Goal: Find specific page/section: Find specific page/section

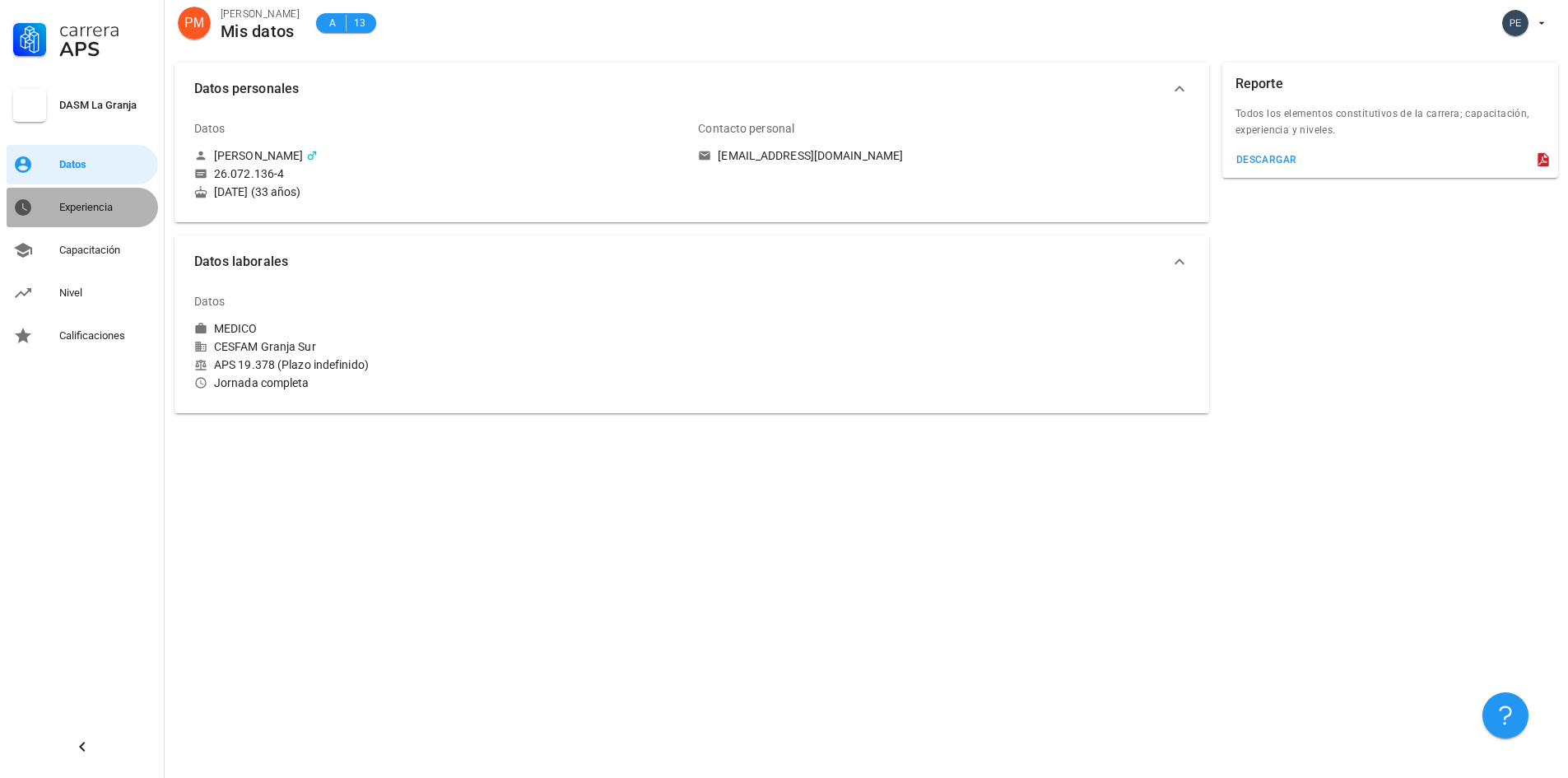
click at [87, 205] on div "Experiencia" at bounding box center [105, 208] width 92 height 13
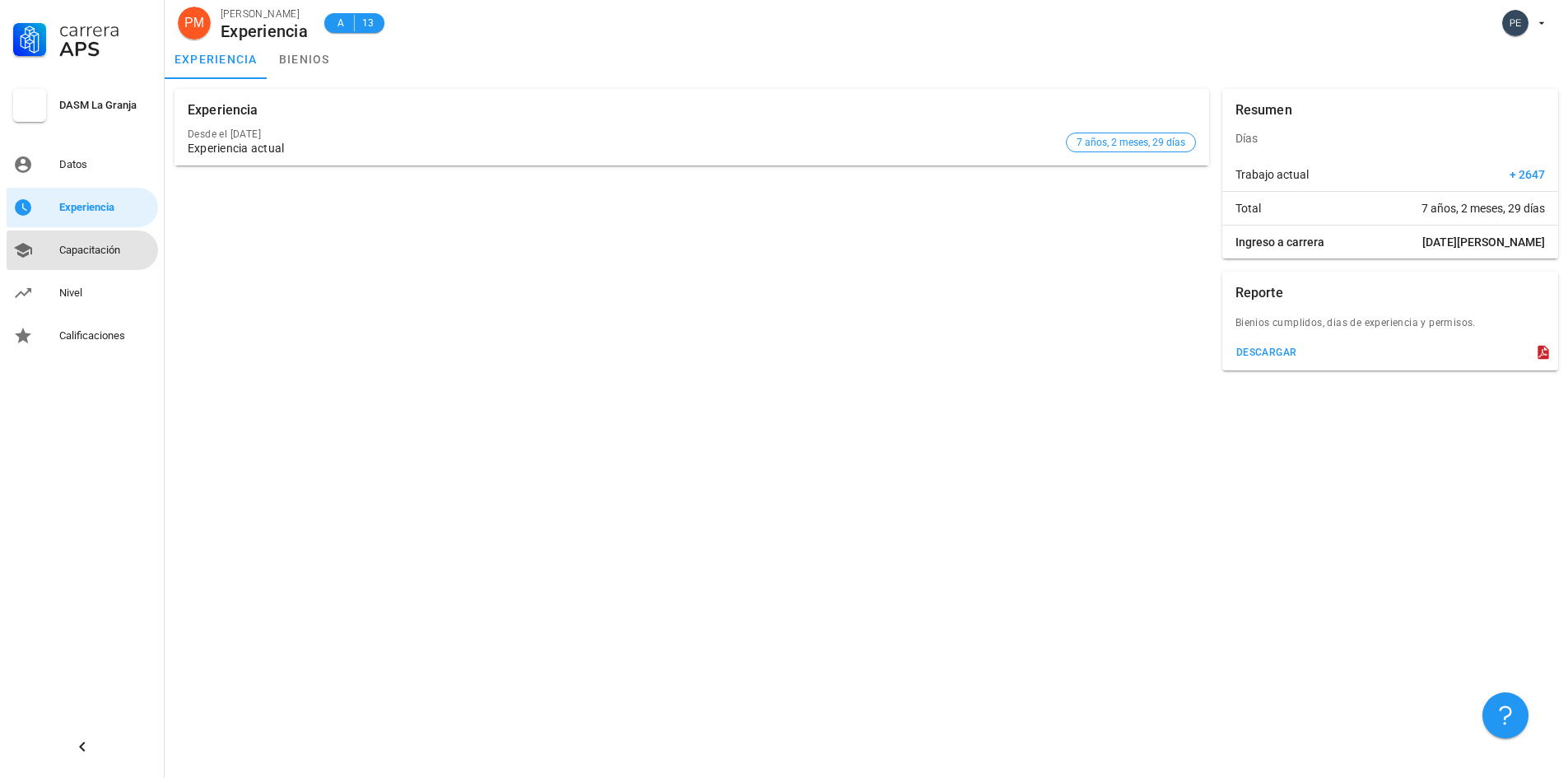
click at [110, 242] on div "Capacitación" at bounding box center [105, 251] width 92 height 27
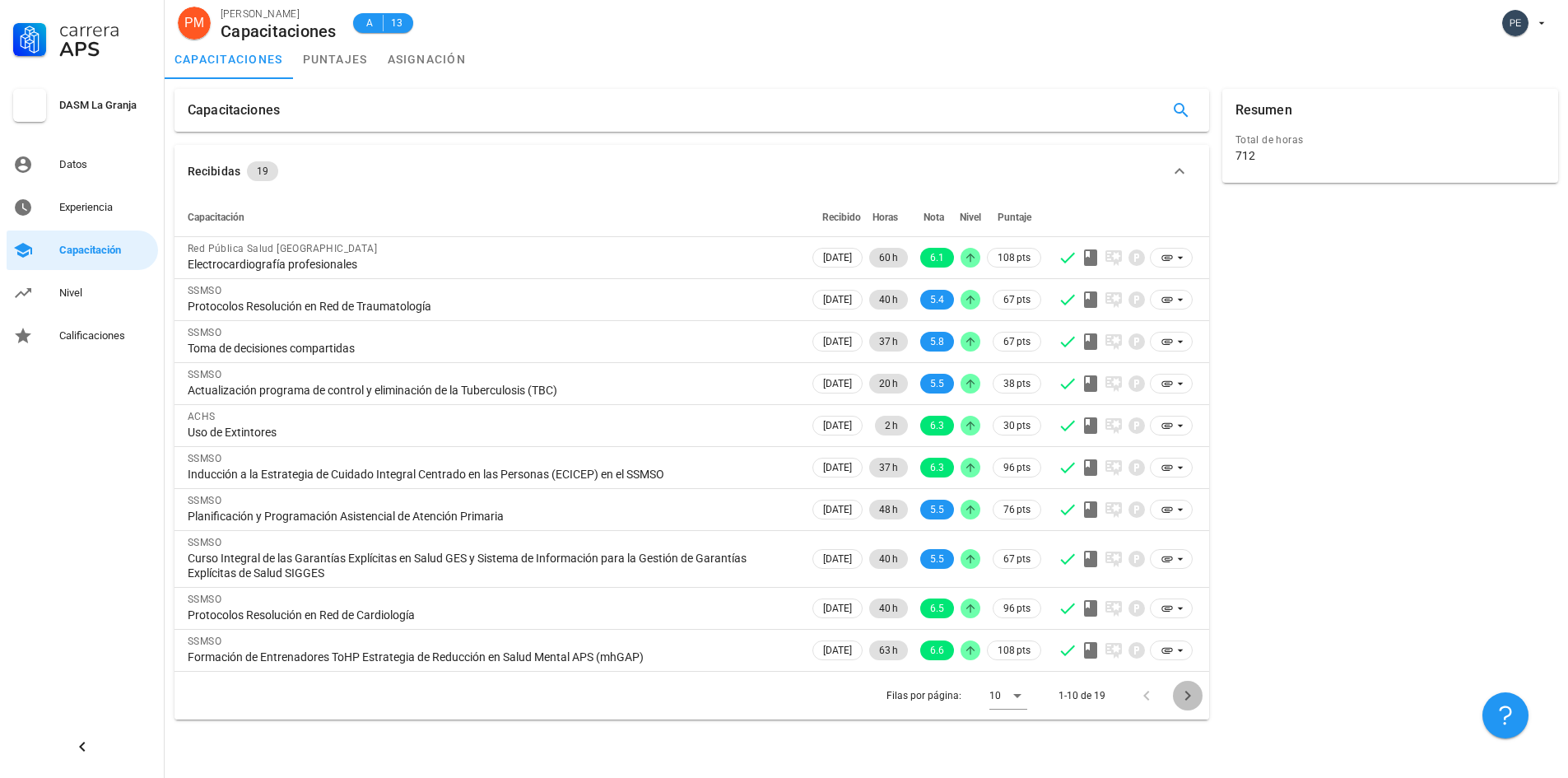
click at [1192, 697] on icon "Página siguiente" at bounding box center [1187, 696] width 20 height 20
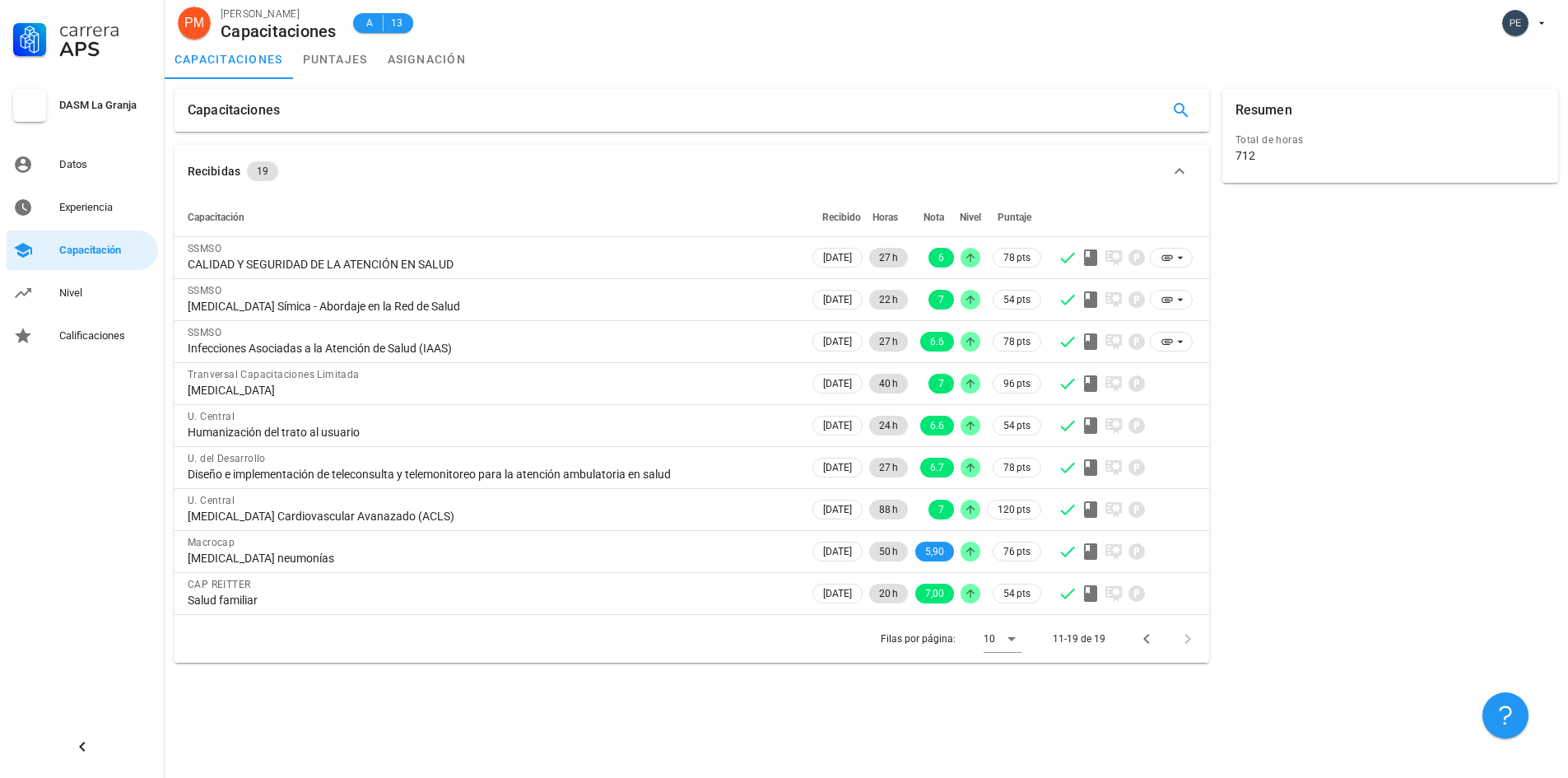
click at [1145, 654] on div "Filas por página: 10 11-19 de 19" at bounding box center [692, 638] width 1035 height 49
click at [1148, 641] on icon "Página anterior" at bounding box center [1146, 639] width 6 height 10
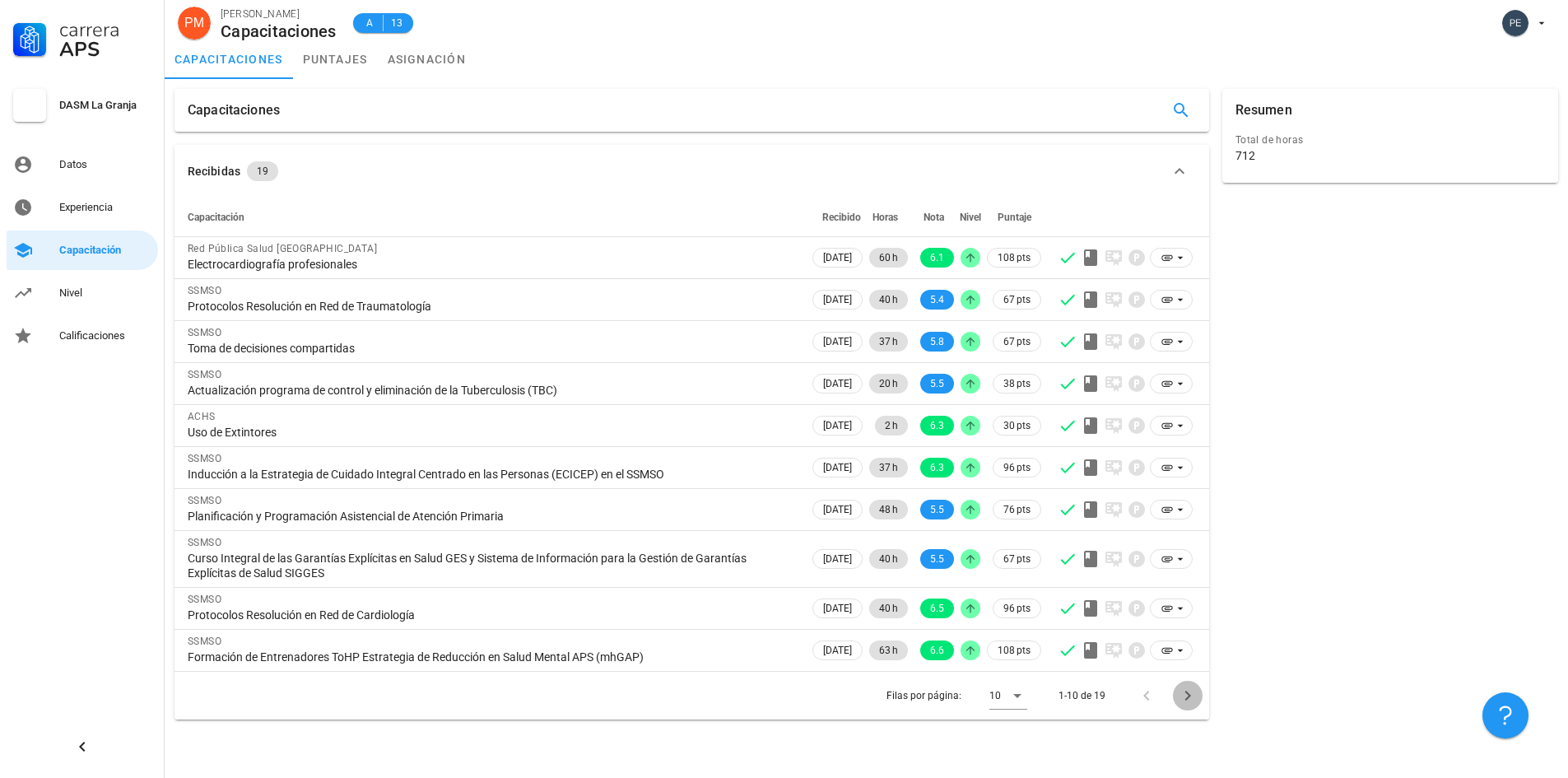
click at [1192, 698] on icon "Página siguiente" at bounding box center [1187, 696] width 20 height 20
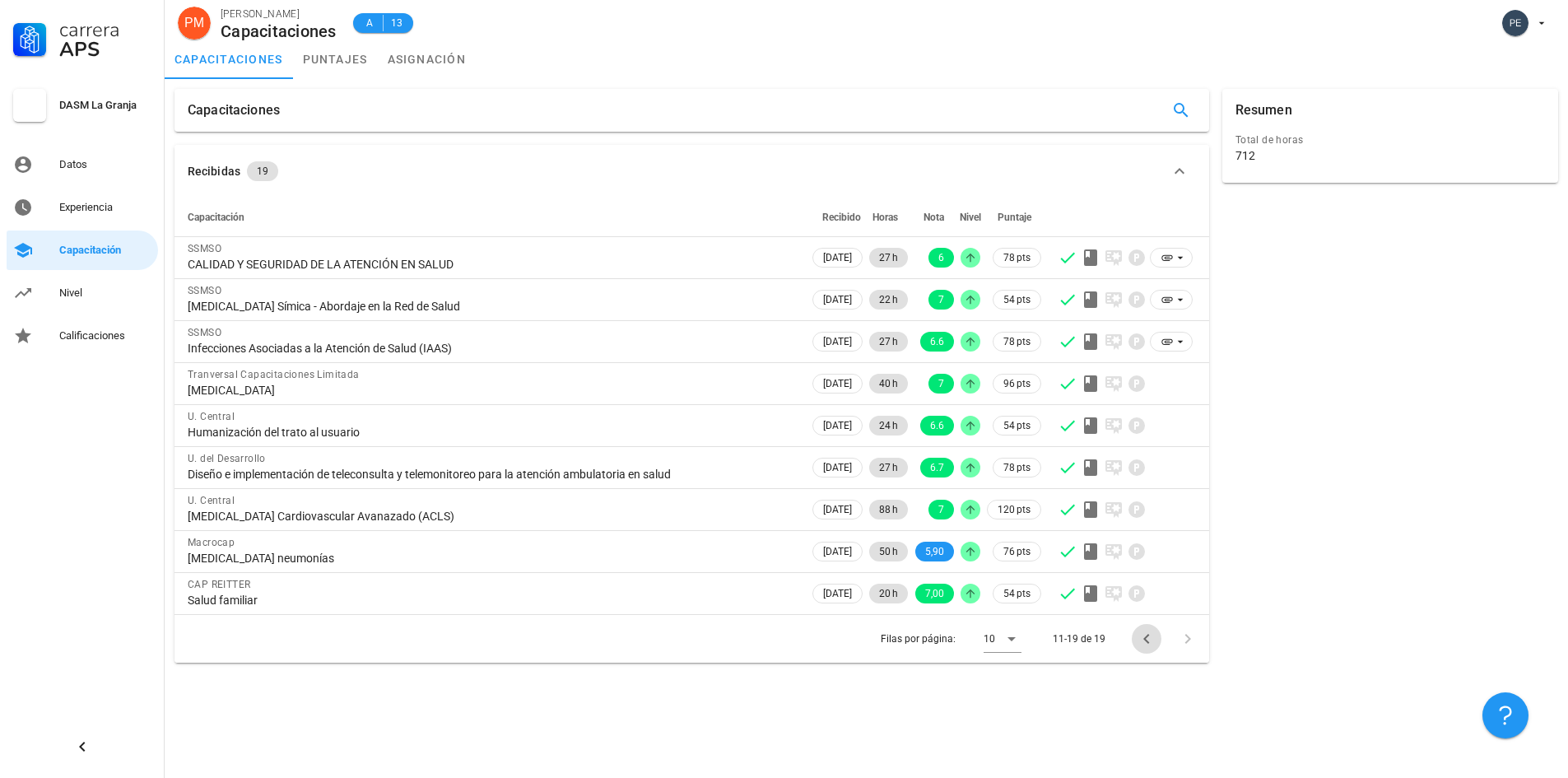
click at [1132, 639] on span "Página anterior" at bounding box center [1146, 638] width 30 height 20
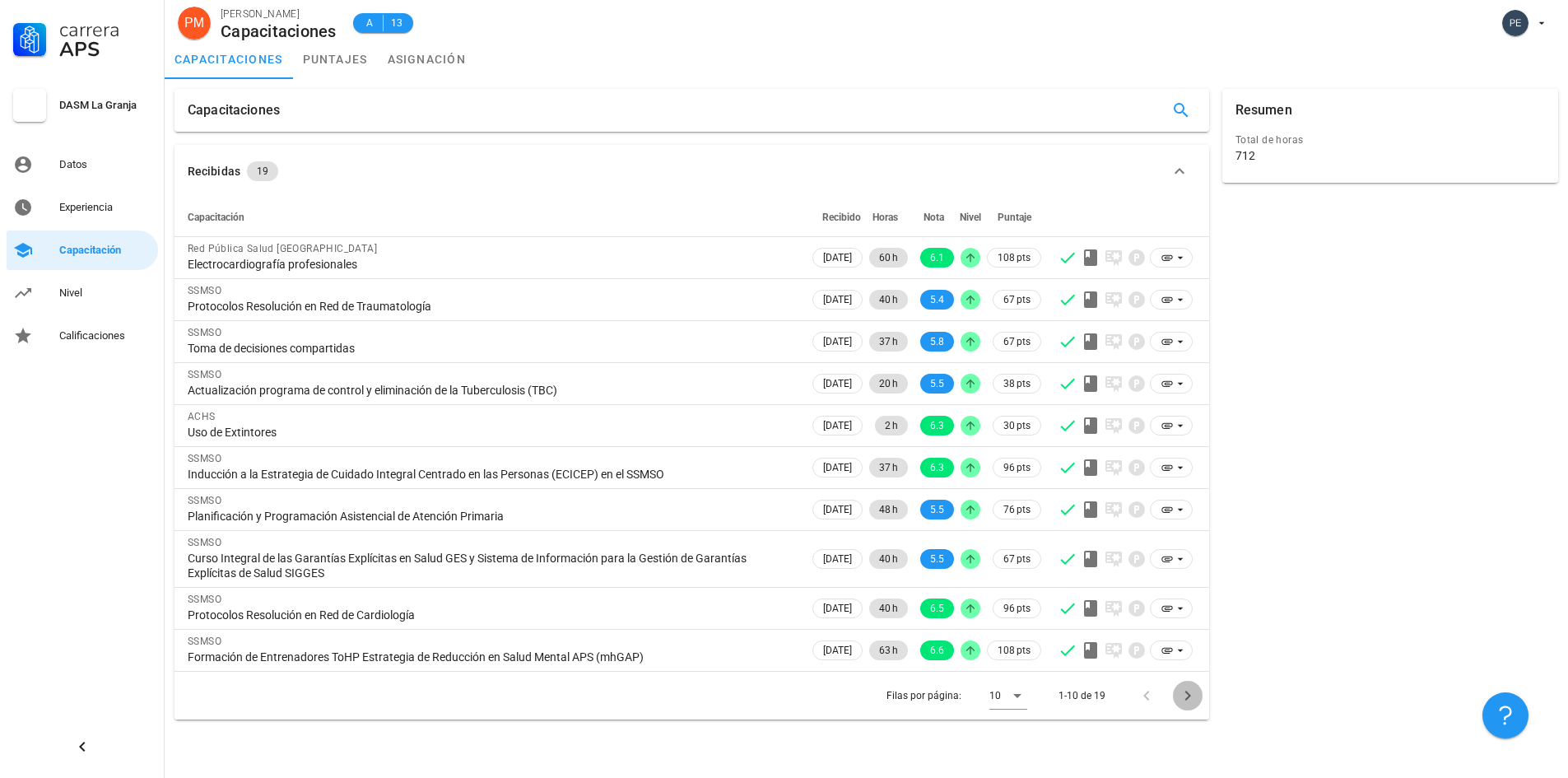
click at [1183, 700] on icon "Página siguiente" at bounding box center [1187, 696] width 20 height 20
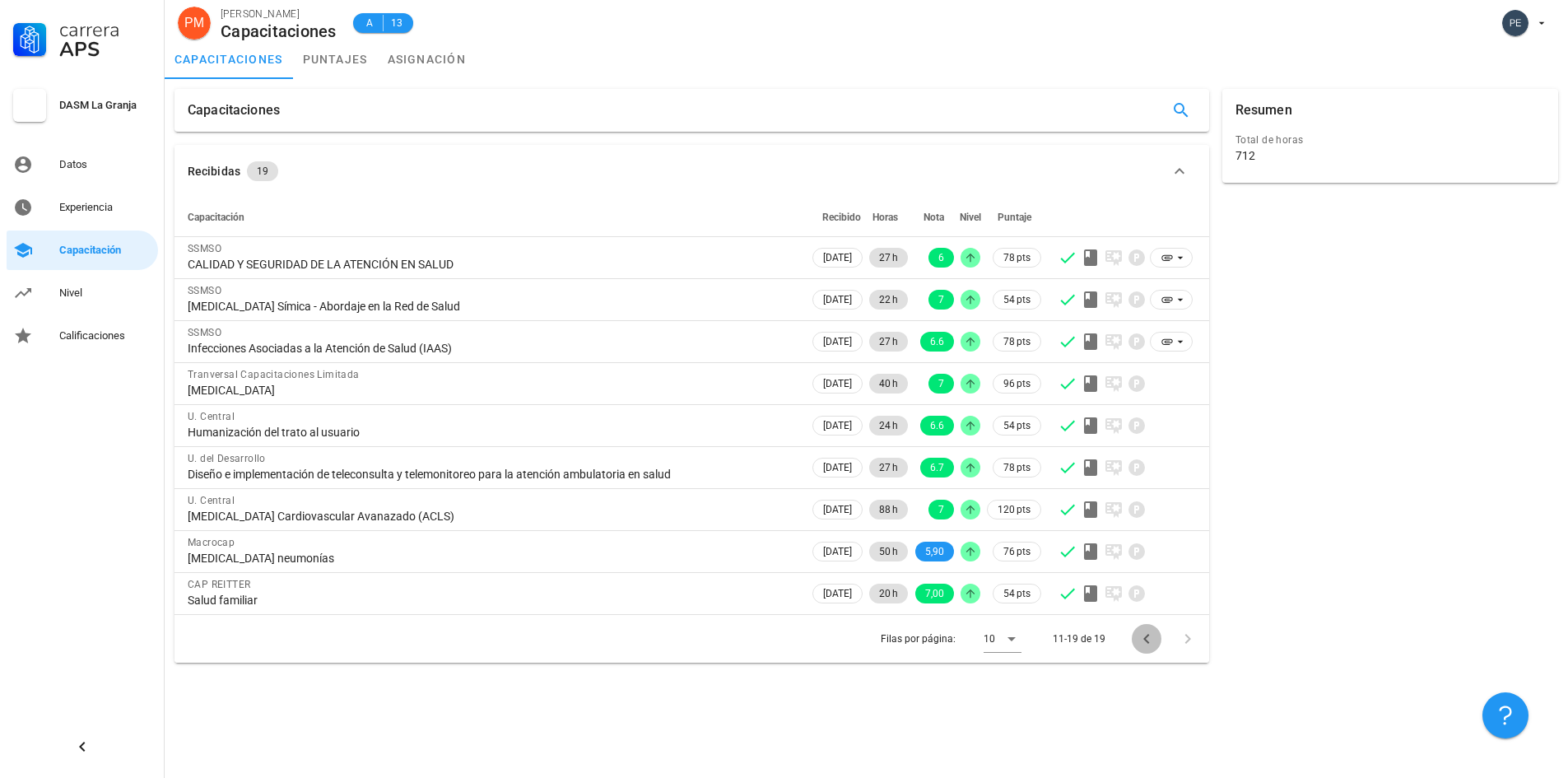
click at [1147, 640] on icon "Página anterior" at bounding box center [1146, 638] width 20 height 20
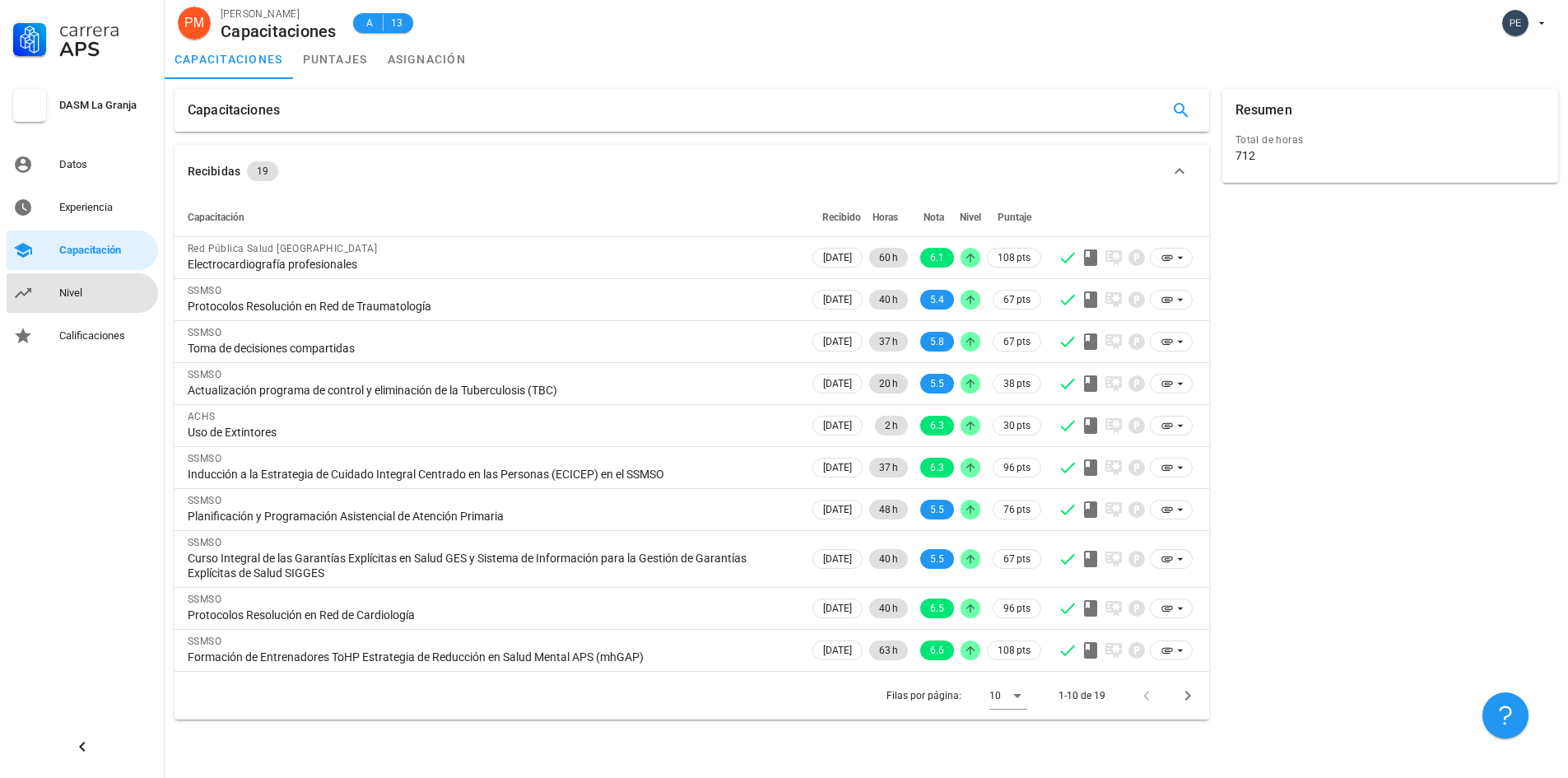
click at [87, 282] on div "Nivel" at bounding box center [105, 294] width 92 height 27
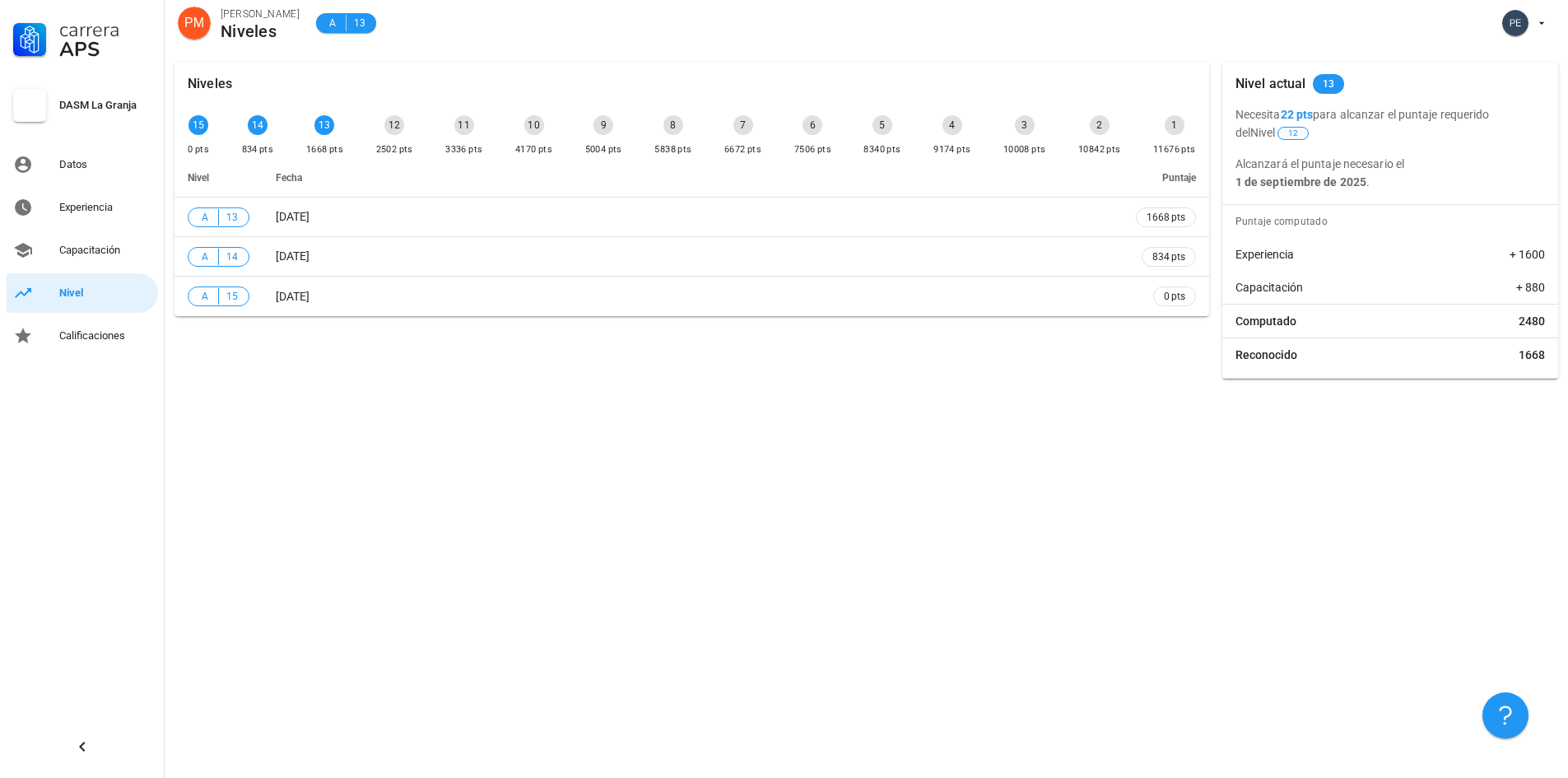
click at [1289, 134] on span "12" at bounding box center [1293, 133] width 10 height 11
click at [778, 478] on div "Niveles 15 0 pts 14 834 pts 13 1668 pts 12 2502 pts 11 3336 pts 10 4170 pts 9 5…" at bounding box center [866, 415] width 1403 height 725
click at [944, 515] on div "Niveles 15 0 pts 14 834 pts 13 1668 pts 12 2502 pts 11 3336 pts 10 4170 pts 9 5…" at bounding box center [866, 415] width 1403 height 725
